Goal: Task Accomplishment & Management: Manage account settings

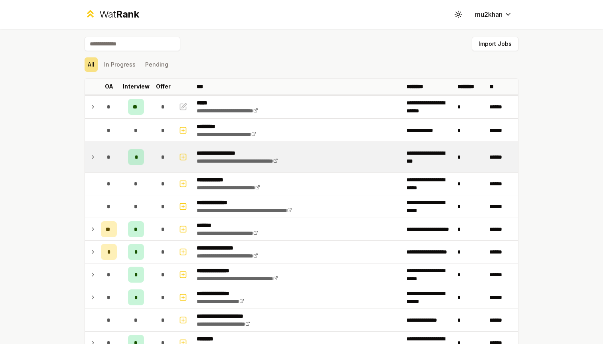
click at [96, 156] on icon at bounding box center [93, 157] width 6 height 10
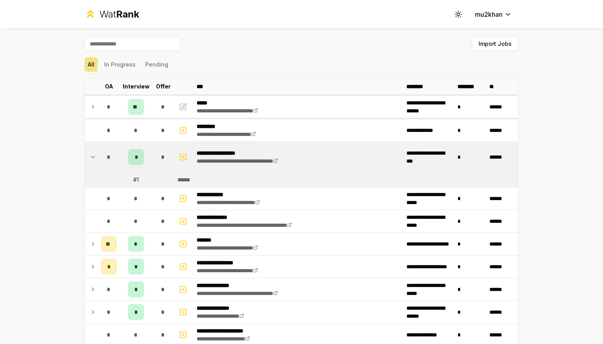
click at [96, 157] on icon at bounding box center [93, 157] width 6 height 10
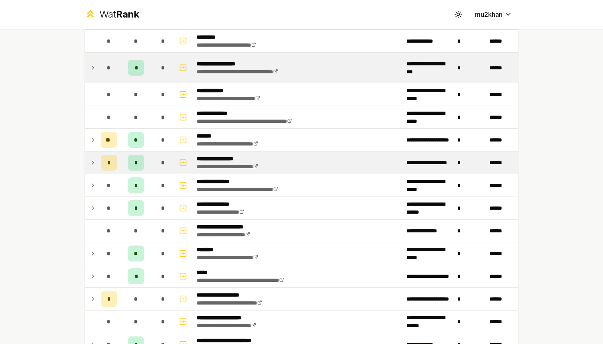
scroll to position [123, 0]
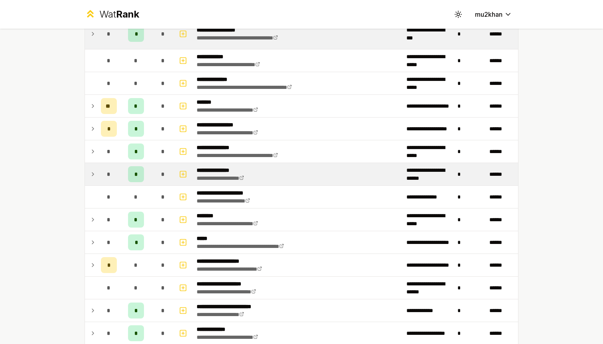
click at [91, 174] on icon at bounding box center [93, 175] width 6 height 10
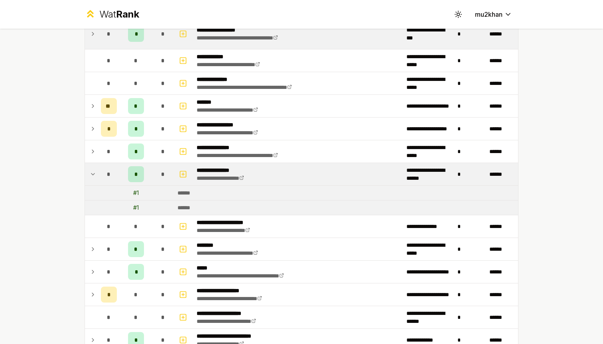
click at [92, 174] on icon at bounding box center [92, 174] width 3 height 2
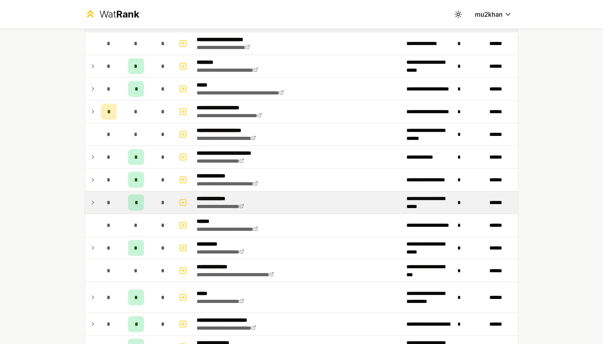
scroll to position [291, 0]
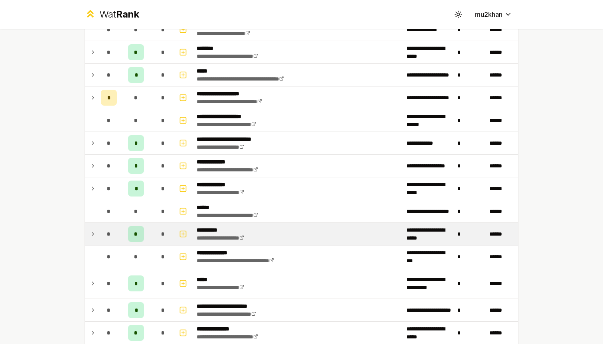
click at [91, 237] on icon at bounding box center [93, 234] width 6 height 10
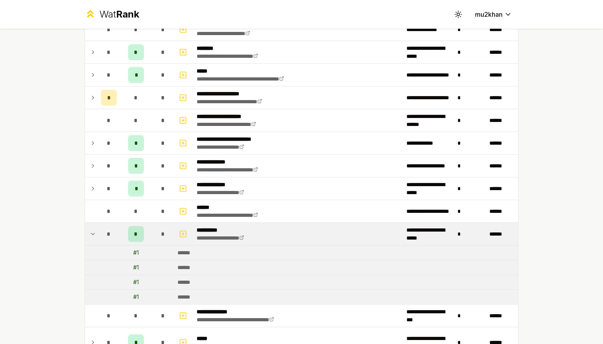
click at [93, 235] on icon at bounding box center [93, 234] width 6 height 10
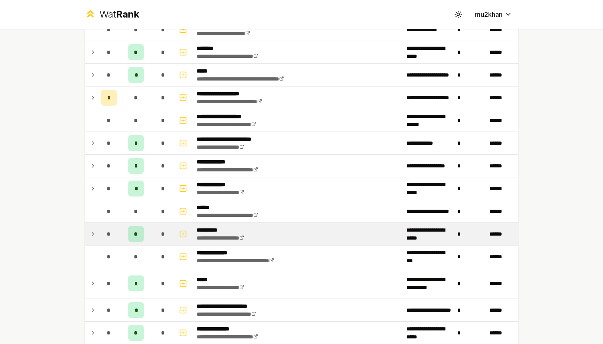
click at [94, 234] on icon at bounding box center [93, 234] width 2 height 3
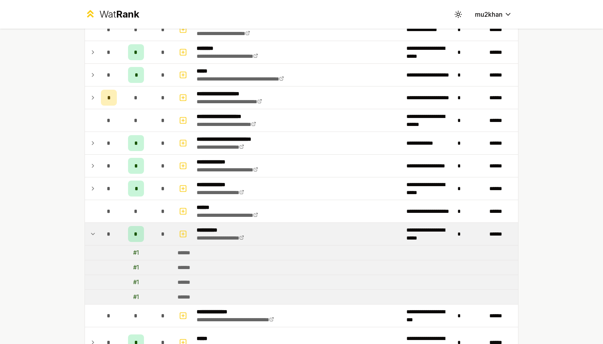
click at [98, 236] on td "*" at bounding box center [109, 234] width 22 height 22
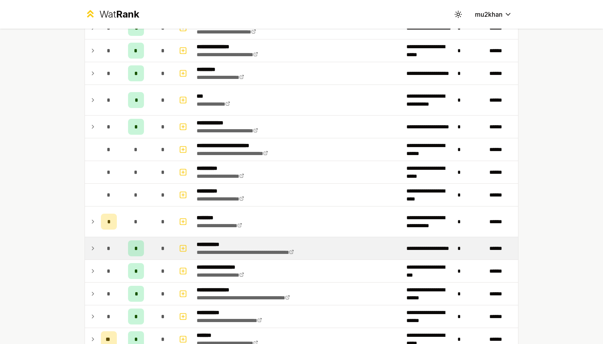
scroll to position [577, 0]
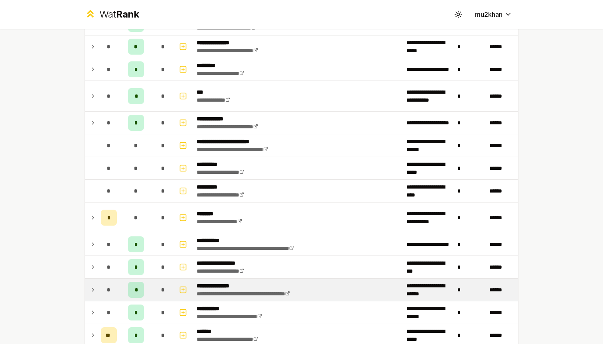
click at [97, 292] on td at bounding box center [91, 290] width 13 height 22
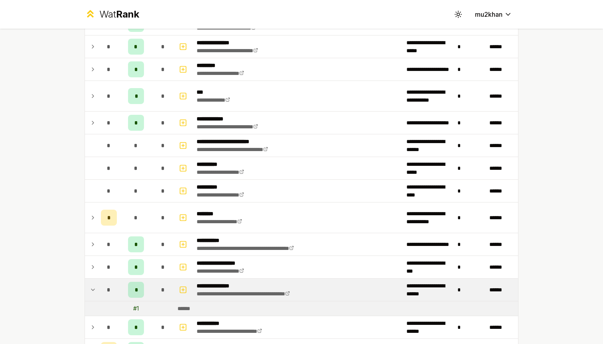
click at [97, 292] on td at bounding box center [91, 290] width 13 height 22
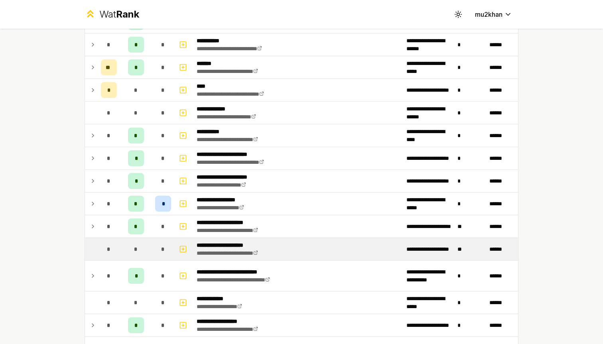
scroll to position [866, 0]
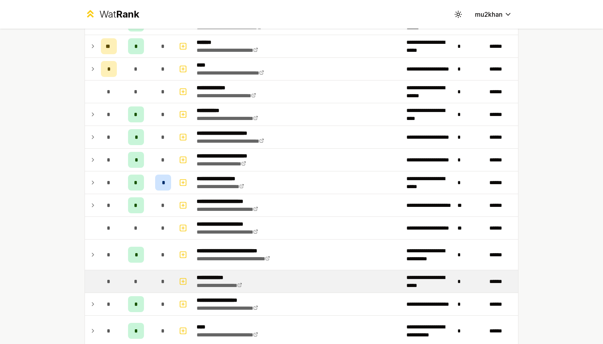
click at [95, 277] on td at bounding box center [91, 281] width 13 height 22
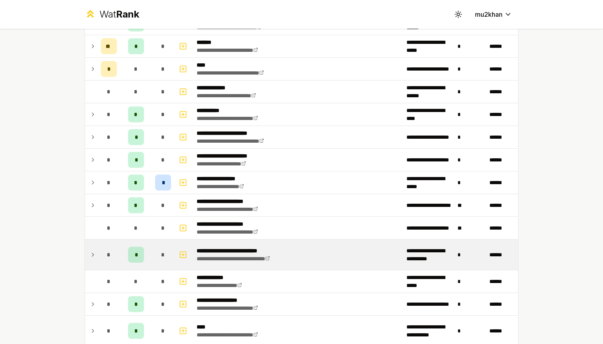
click at [96, 256] on td at bounding box center [91, 255] width 13 height 30
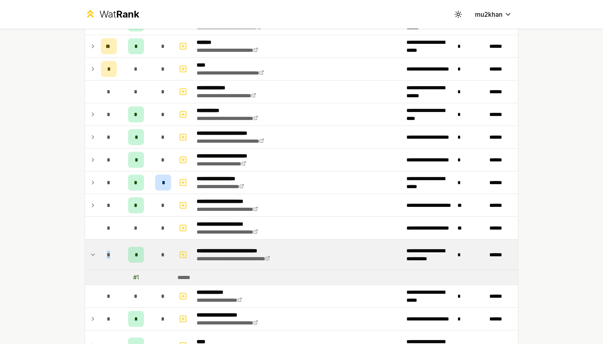
click at [96, 256] on td at bounding box center [91, 255] width 13 height 30
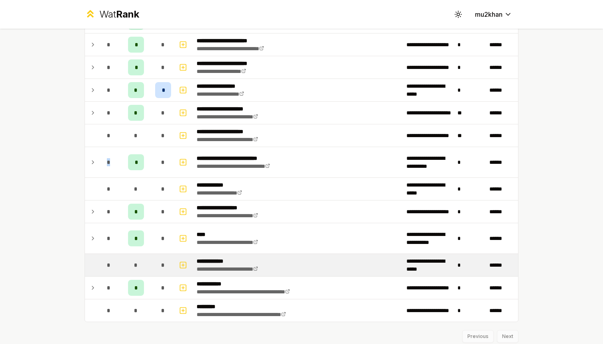
scroll to position [958, 0]
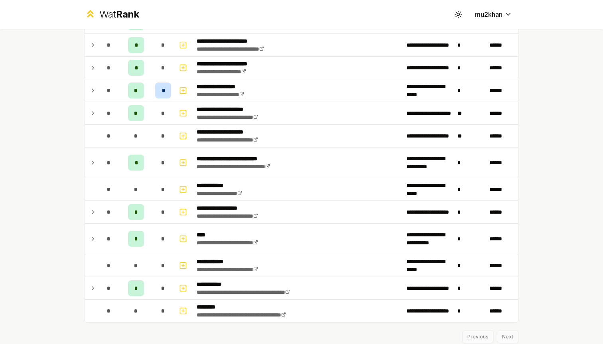
click at [61, 231] on div "**********" at bounding box center [301, 172] width 603 height 344
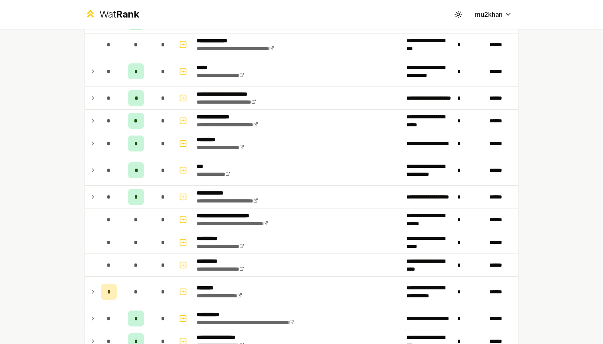
scroll to position [501, 0]
